Goal: Task Accomplishment & Management: Complete application form

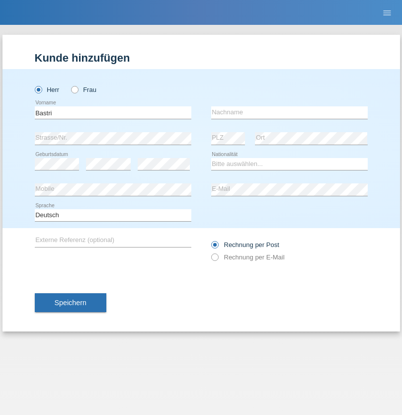
type input "Bastri"
click at [289, 112] on input "text" at bounding box center [289, 112] width 156 height 12
type input "Ajdari"
select select "MK"
select select "C"
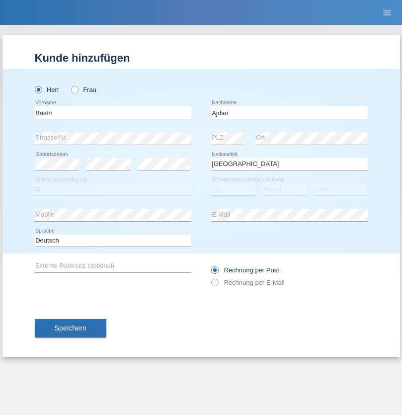
select select "01"
select select "02"
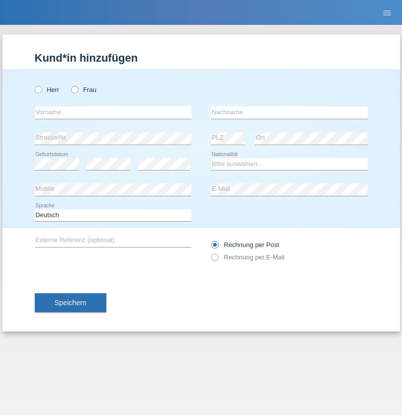
radio input "true"
click at [113, 112] on input "text" at bounding box center [113, 112] width 156 height 12
type input "Cihan"
click at [289, 112] on input "text" at bounding box center [289, 112] width 156 height 12
type input "Karatas"
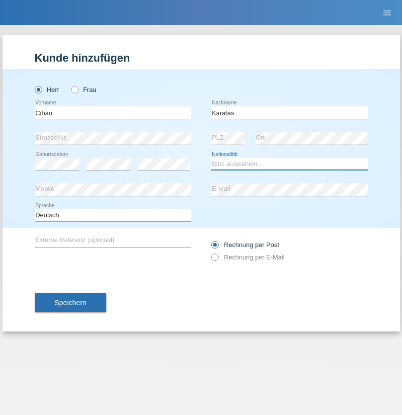
select select "TR"
select select "C"
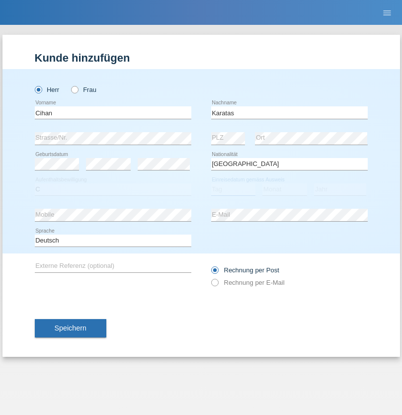
select select "11"
select select "12"
select select "2006"
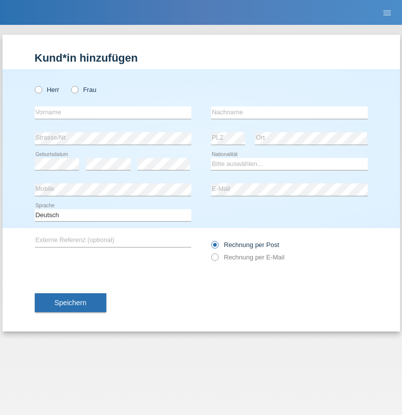
radio input "true"
click at [113, 112] on input "text" at bounding box center [113, 112] width 156 height 12
type input "Luca"
click at [289, 112] on input "text" at bounding box center [289, 112] width 156 height 12
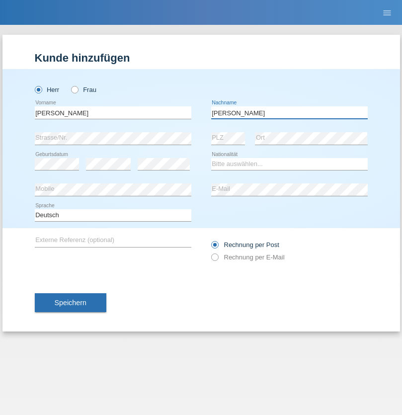
type input "Meier"
select select "CH"
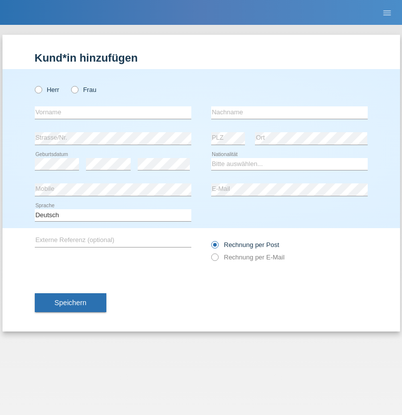
radio input "true"
click at [113, 112] on input "text" at bounding box center [113, 112] width 156 height 12
type input "Ivkovic"
click at [289, 112] on input "text" at bounding box center [289, 112] width 156 height 12
type input "Milena"
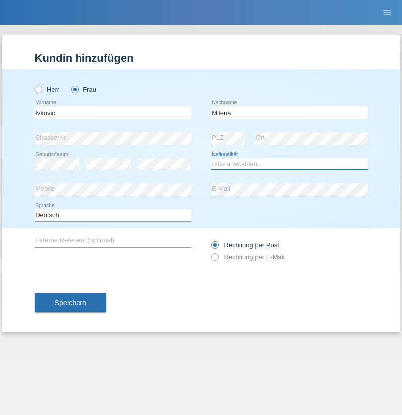
select select "BG"
select select "C"
select select "27"
select select "07"
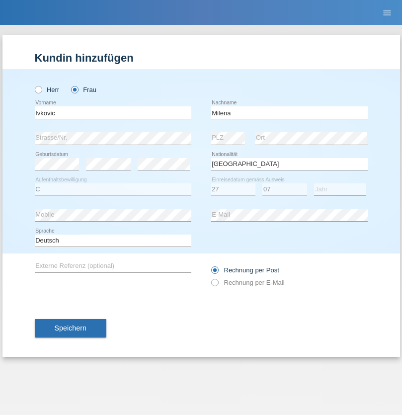
select select "2021"
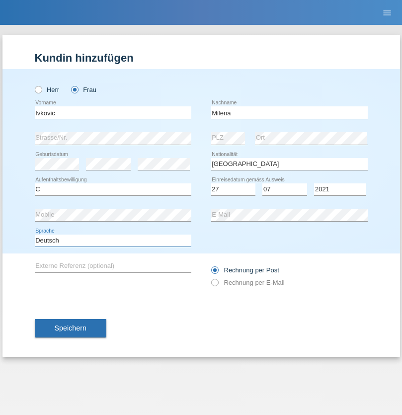
select select "en"
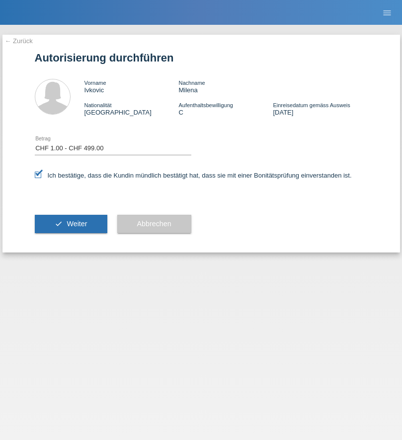
select select "1"
click at [71, 224] on span "Weiter" at bounding box center [77, 224] width 20 height 8
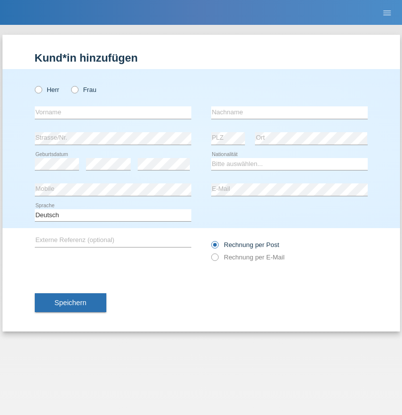
radio input "true"
click at [113, 112] on input "text" at bounding box center [113, 112] width 156 height 12
type input "[PERSON_NAME]"
click at [289, 112] on input "text" at bounding box center [289, 112] width 156 height 12
type input "Selmonaj"
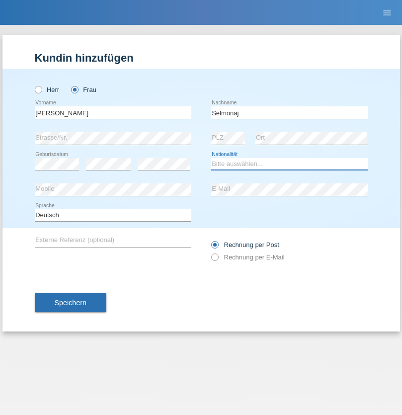
select select "CH"
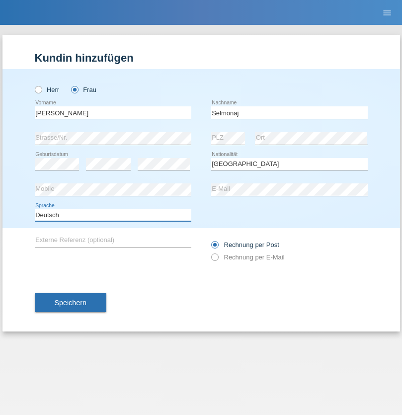
select select "en"
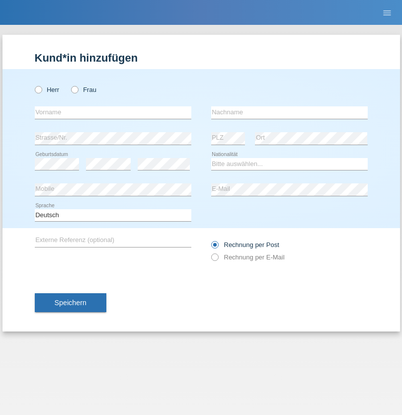
radio input "true"
click at [113, 112] on input "text" at bounding box center [113, 112] width 156 height 12
type input "Jens"
click at [289, 112] on input "text" at bounding box center [289, 112] width 156 height 12
type input "Mehlhorn"
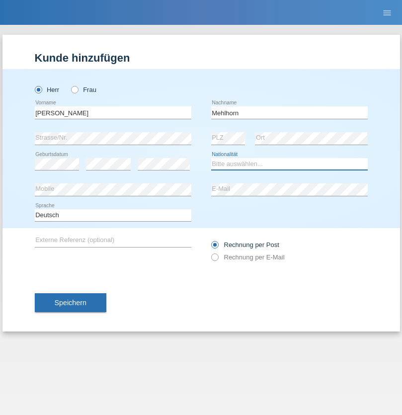
select select "CH"
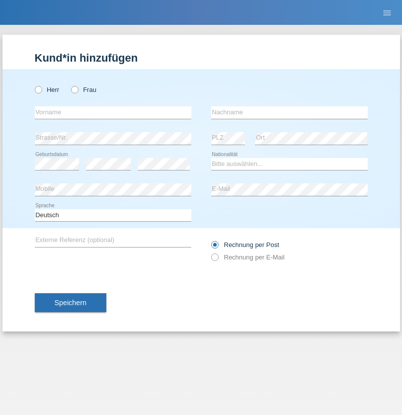
radio input "true"
click at [113, 112] on input "text" at bounding box center [113, 112] width 156 height 12
type input "[PERSON_NAME]"
click at [289, 112] on input "text" at bounding box center [289, 112] width 156 height 12
type input "Papuc"
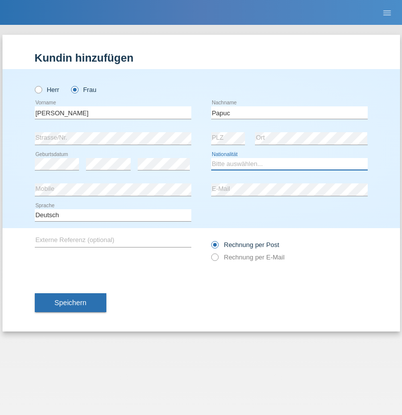
select select "RO"
select select "C"
select select "30"
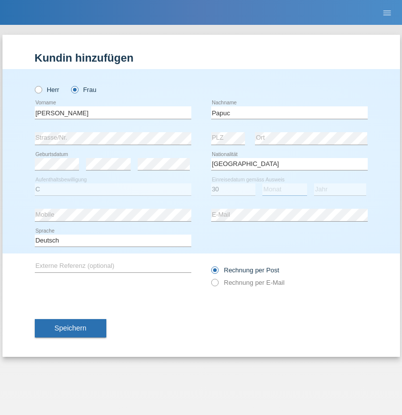
select select "07"
select select "2019"
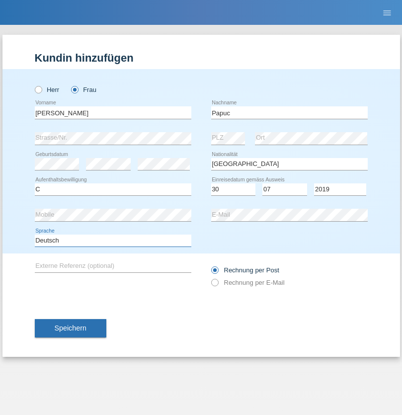
select select "en"
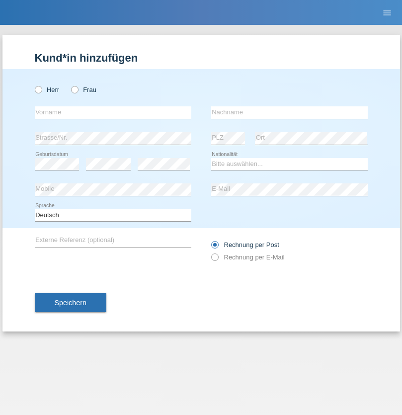
radio input "true"
click at [113, 112] on input "text" at bounding box center [113, 112] width 156 height 12
type input "Dikbaş"
click at [289, 112] on input "text" at bounding box center [289, 112] width 156 height 12
type input "Nuray"
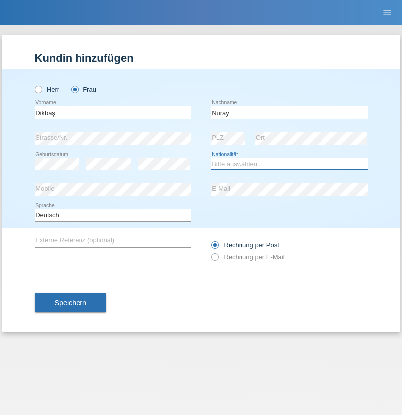
select select "TR"
select select "C"
select select "09"
select select "11"
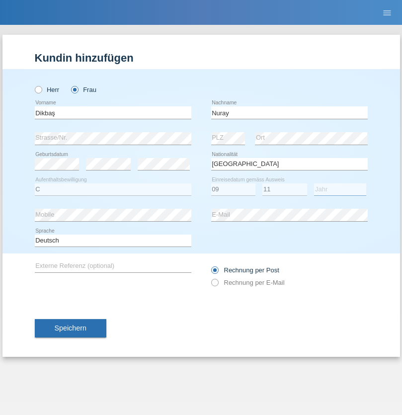
select select "1994"
